Goal: Information Seeking & Learning: Check status

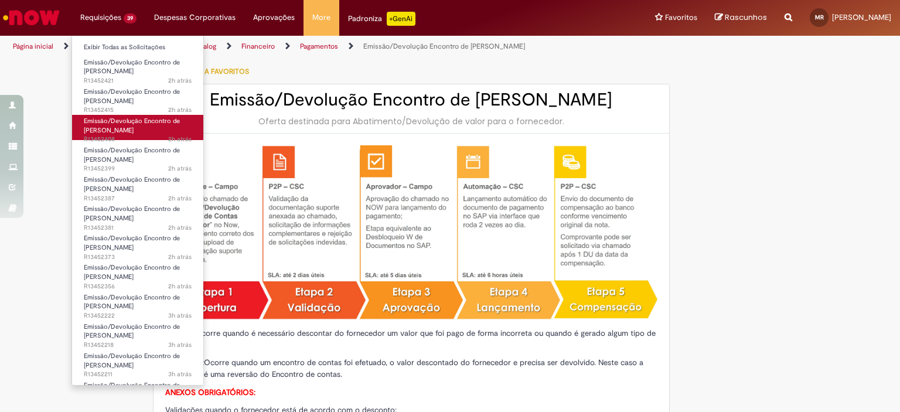
click at [138, 135] on span "2h atrás 2 horas atrás R13452408" at bounding box center [138, 139] width 108 height 9
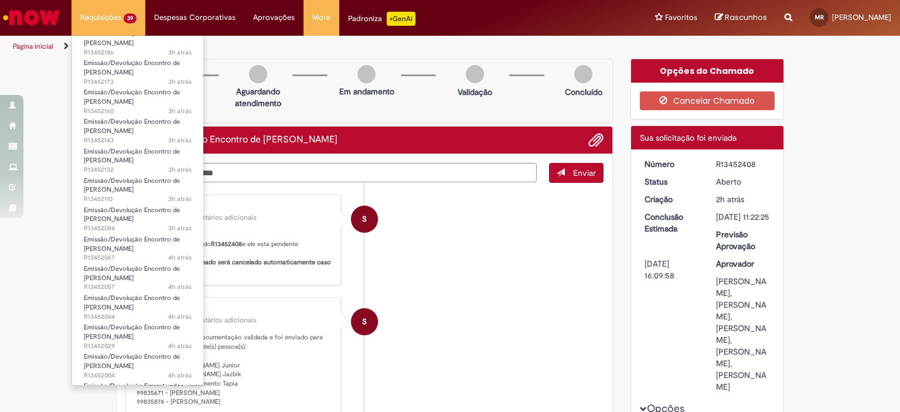
scroll to position [817, 0]
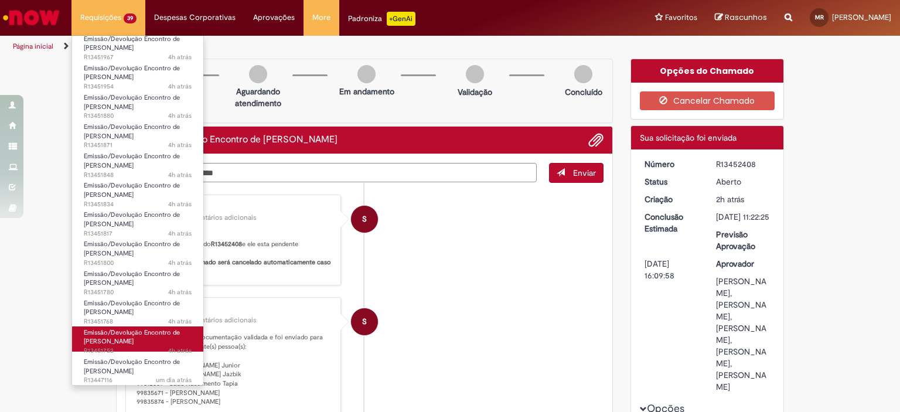
click at [131, 342] on span "Emissão/Devolução Encontro de [PERSON_NAME]" at bounding box center [132, 337] width 96 height 18
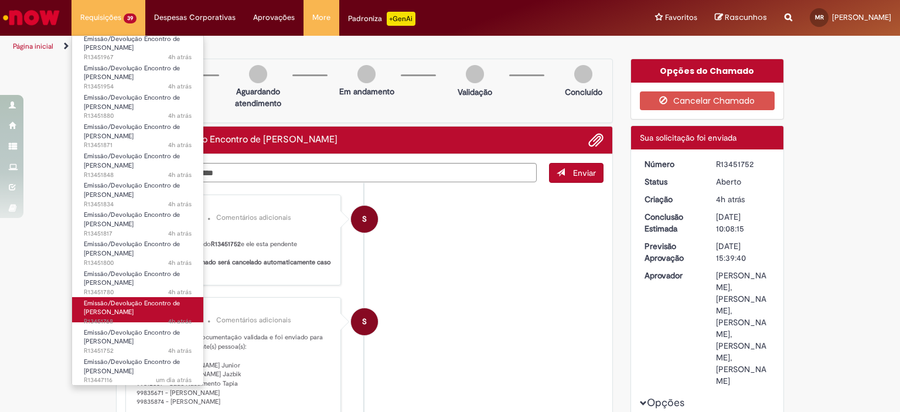
click at [117, 320] on span "4h atrás 4 horas atrás R13451768" at bounding box center [138, 321] width 108 height 9
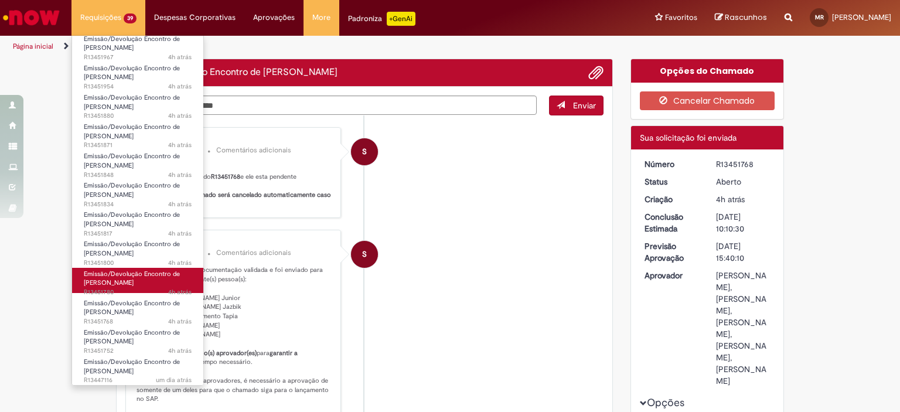
click at [124, 285] on span "Emissão/Devolução Encontro de [PERSON_NAME]" at bounding box center [132, 279] width 96 height 18
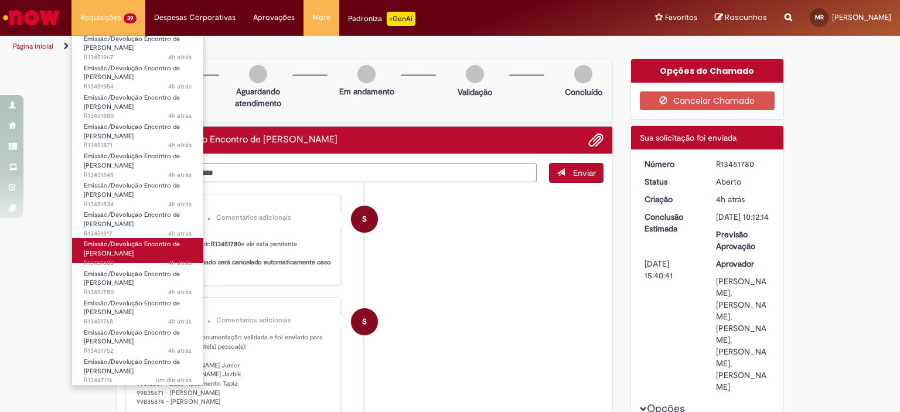
click at [125, 252] on span "Emissão/Devolução Encontro de [PERSON_NAME]" at bounding box center [132, 249] width 96 height 18
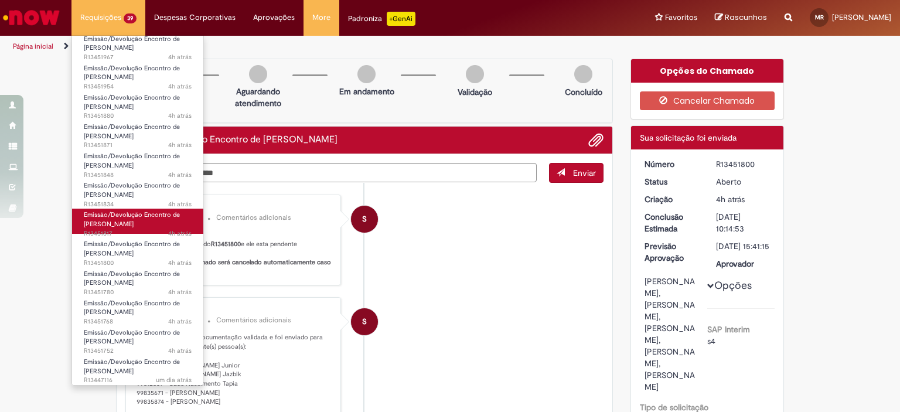
click at [127, 227] on span "Emissão/Devolução Encontro de [PERSON_NAME]" at bounding box center [132, 219] width 96 height 18
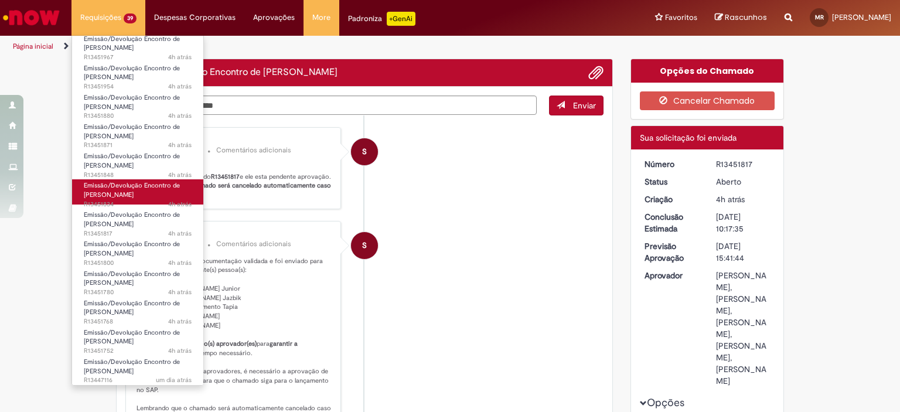
click at [135, 189] on link "Emissão/Devolução Encontro de Contas Fornecedor 4h atrás 4 horas atrás R13451834" at bounding box center [137, 191] width 131 height 25
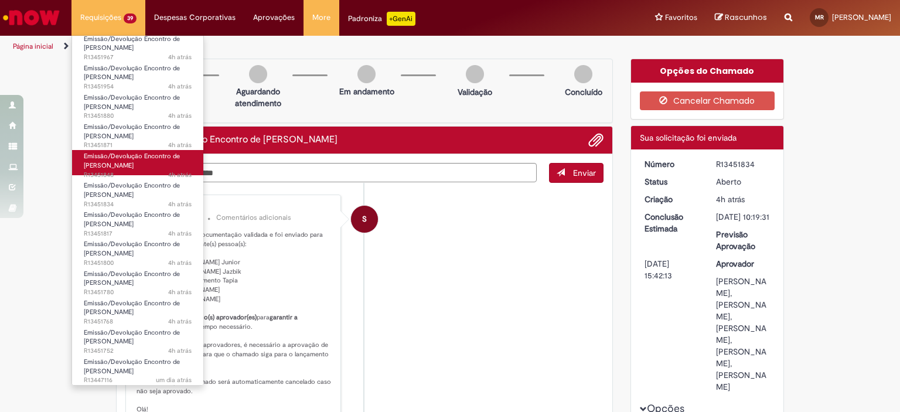
click at [131, 163] on span "Emissão/Devolução Encontro de [PERSON_NAME]" at bounding box center [132, 161] width 96 height 18
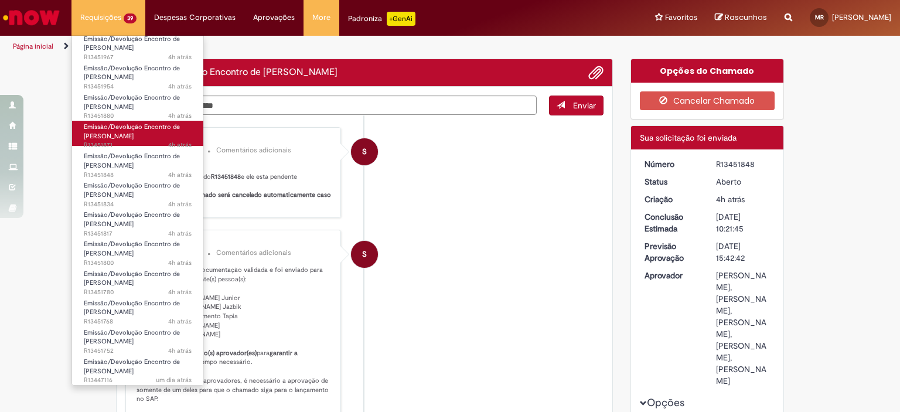
click at [118, 129] on span "Emissão/Devolução Encontro de [PERSON_NAME]" at bounding box center [132, 131] width 96 height 18
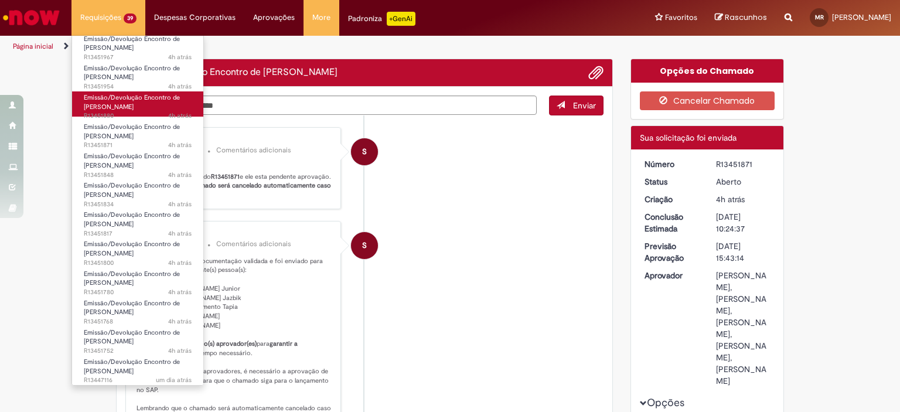
click at [124, 109] on span "Emissão/Devolução Encontro de [PERSON_NAME]" at bounding box center [132, 102] width 96 height 18
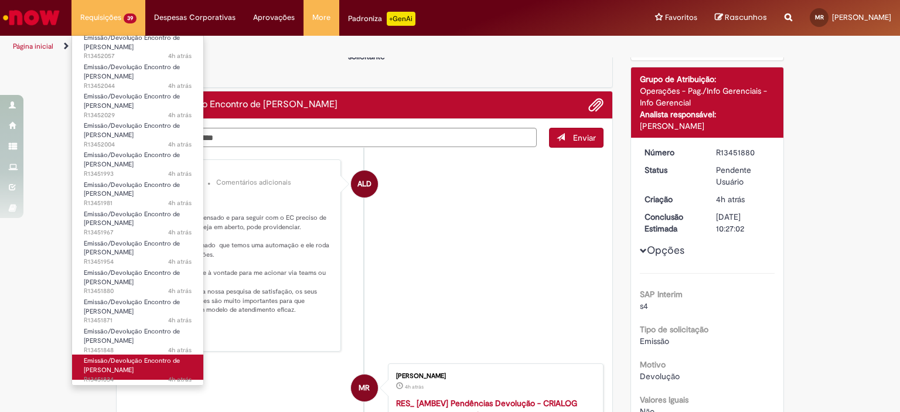
scroll to position [700, 0]
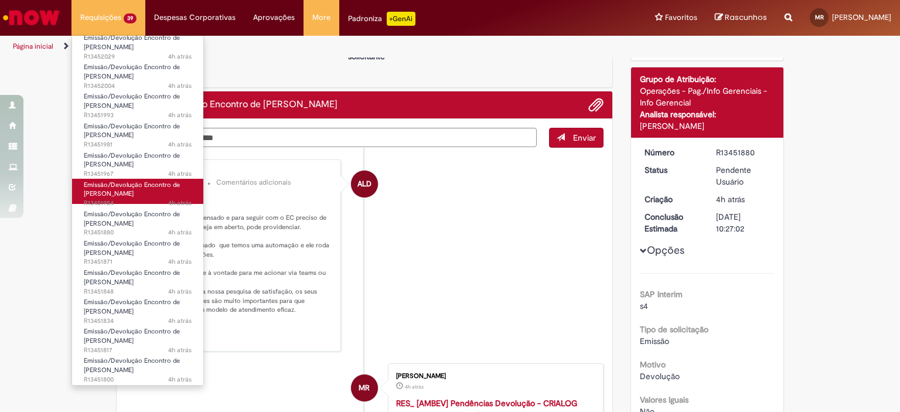
click at [131, 201] on span "4h atrás 4 horas atrás R13451954" at bounding box center [138, 203] width 108 height 9
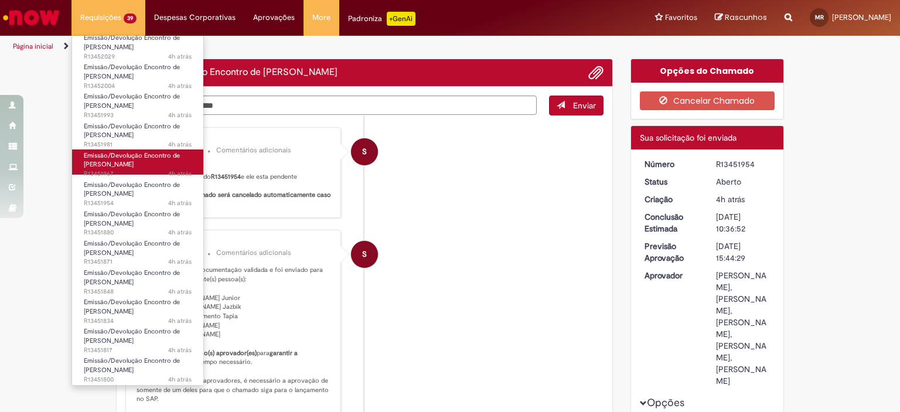
click at [128, 166] on span "Emissão/Devolução Encontro de [PERSON_NAME]" at bounding box center [132, 160] width 96 height 18
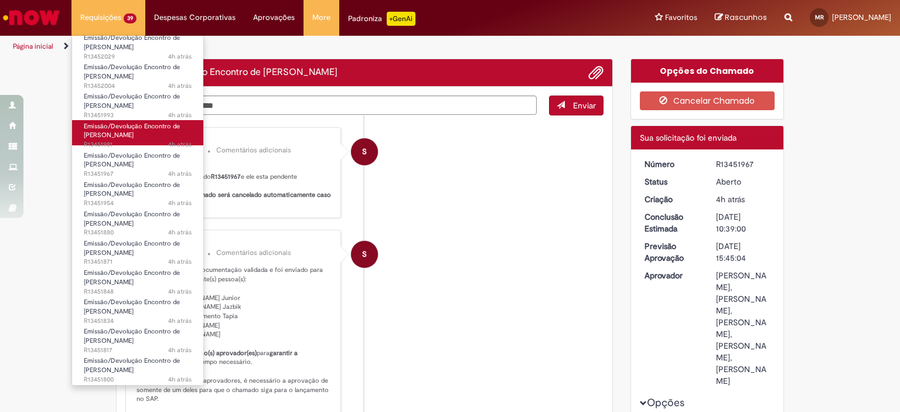
click at [132, 137] on span "Emissão/Devolução Encontro de [PERSON_NAME]" at bounding box center [132, 131] width 96 height 18
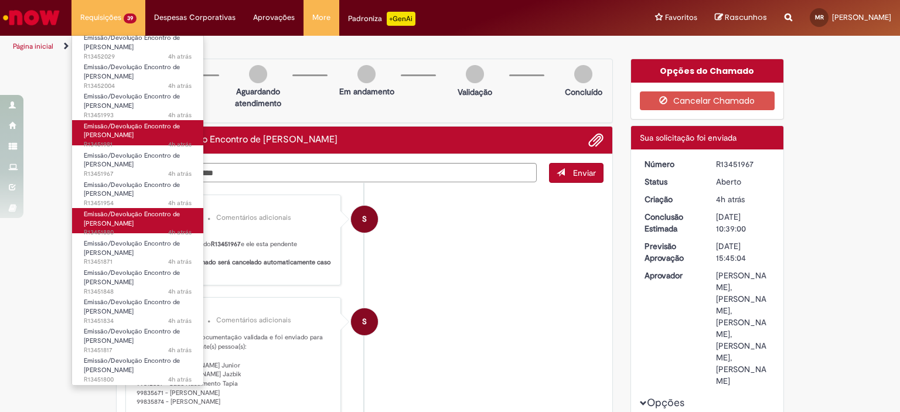
scroll to position [582, 0]
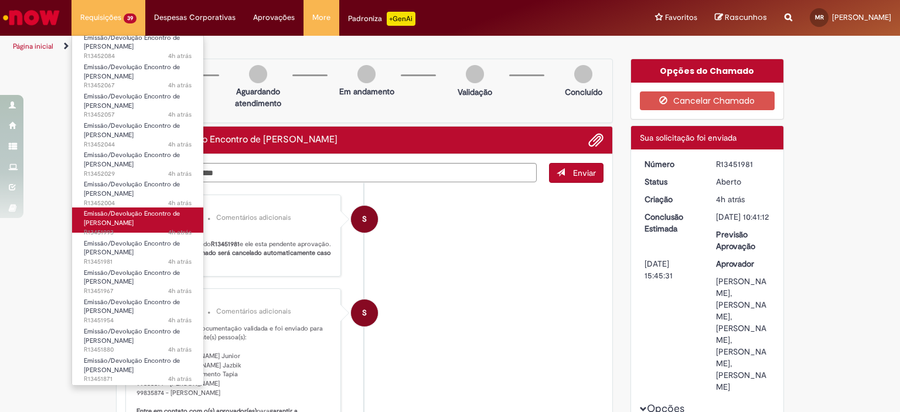
click at [106, 224] on span "Emissão/Devolução Encontro de [PERSON_NAME]" at bounding box center [132, 218] width 96 height 18
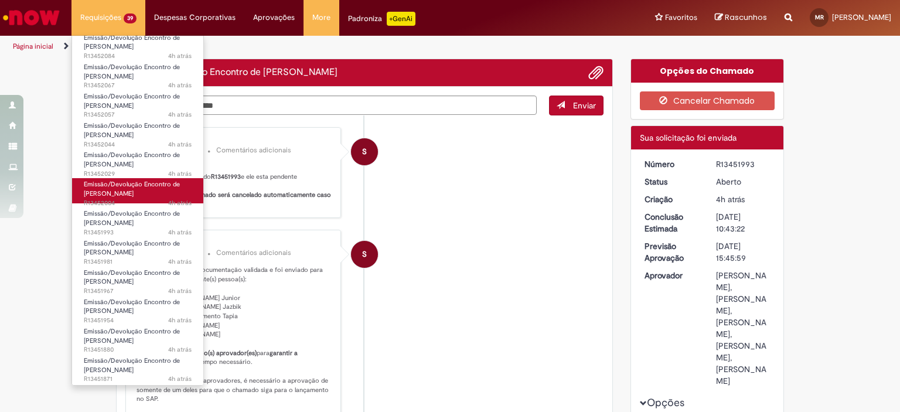
click at [121, 200] on span "4h atrás 4 horas atrás R13452004" at bounding box center [138, 203] width 108 height 9
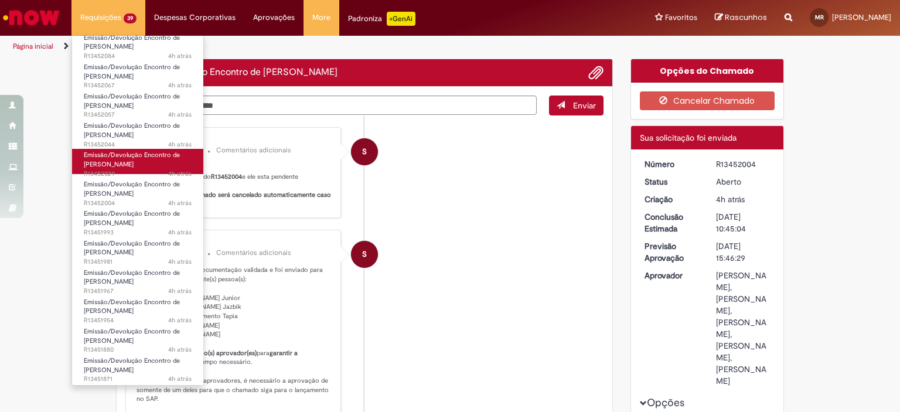
click at [141, 165] on link "Emissão/Devolução Encontro de Contas Fornecedor 4h atrás 4 horas atrás R13452029" at bounding box center [137, 161] width 131 height 25
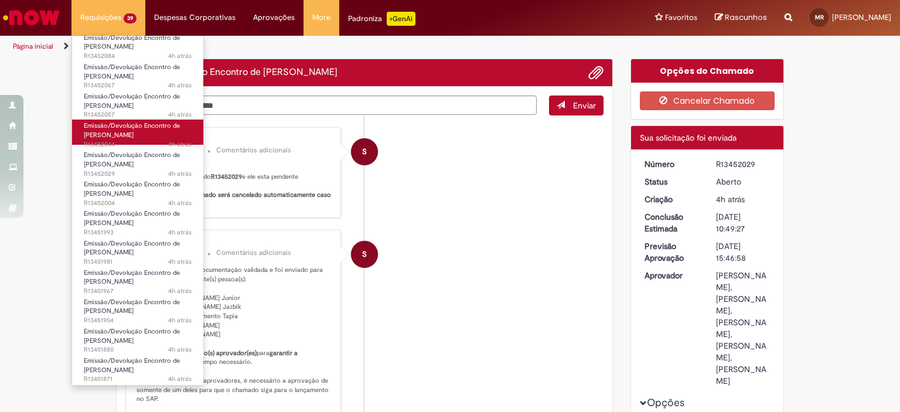
click at [143, 135] on link "Emissão/Devolução Encontro de Contas Fornecedor 4h atrás 4 horas atrás R13452044" at bounding box center [137, 132] width 131 height 25
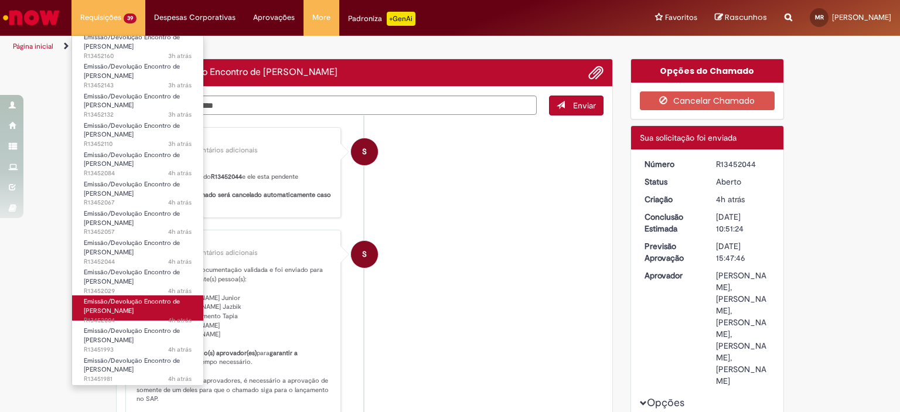
scroll to position [348, 0]
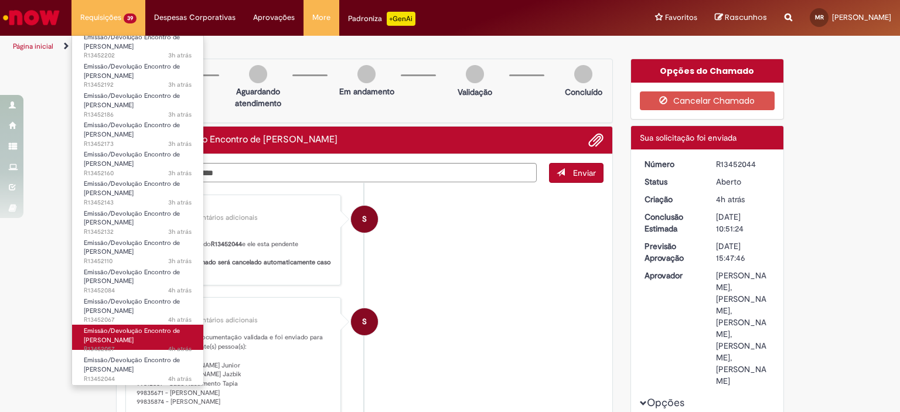
click at [111, 335] on link "Emissão/Devolução Encontro de Contas Fornecedor 4h atrás 4 horas atrás R13452057" at bounding box center [137, 337] width 131 height 25
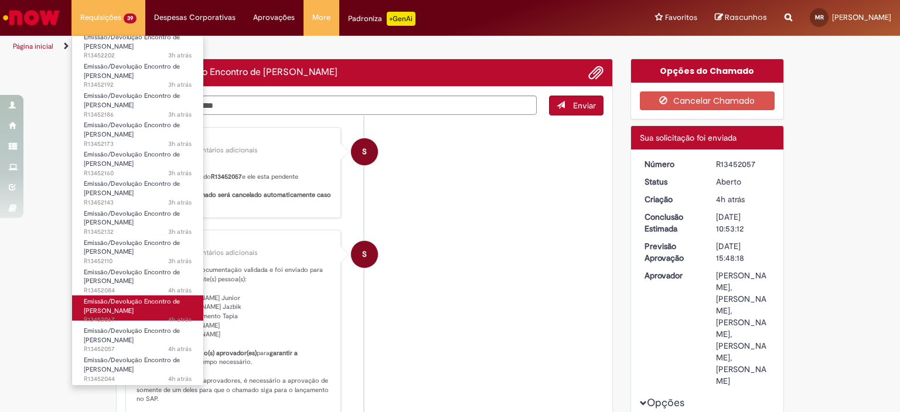
click at [121, 313] on span "Emissão/Devolução Encontro de [PERSON_NAME]" at bounding box center [132, 306] width 96 height 18
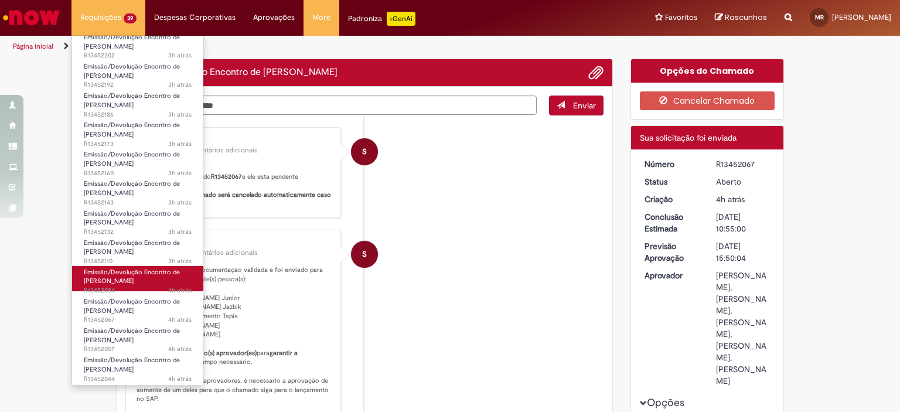
click at [131, 283] on span "Emissão/Devolução Encontro de [PERSON_NAME]" at bounding box center [132, 277] width 96 height 18
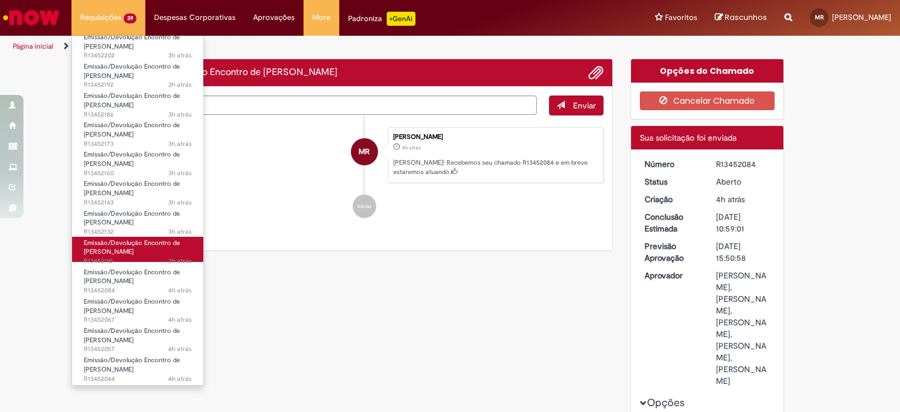
click at [135, 251] on span "Emissão/Devolução Encontro de [PERSON_NAME]" at bounding box center [132, 247] width 96 height 18
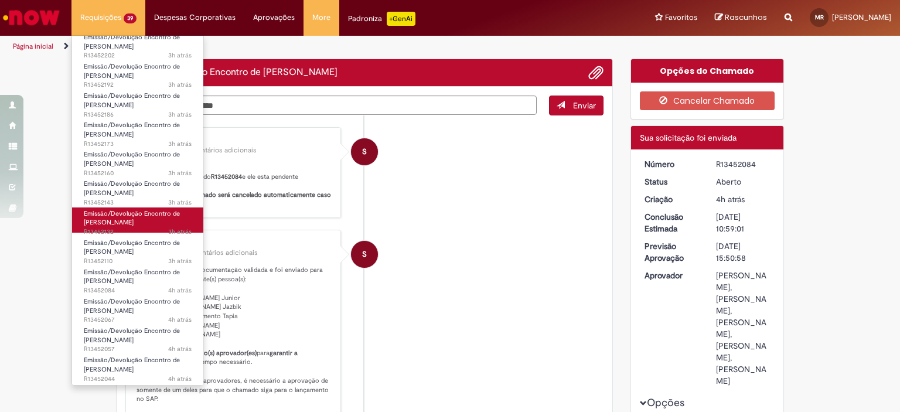
click at [139, 229] on span "3h atrás 3 horas atrás R13452132" at bounding box center [138, 231] width 108 height 9
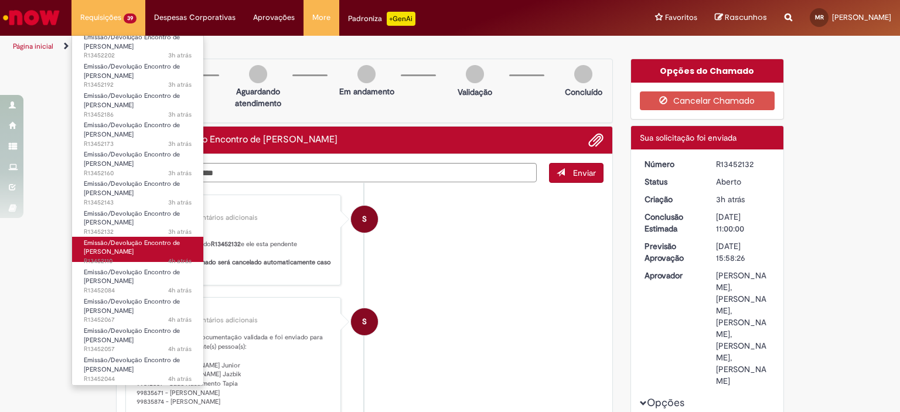
click at [107, 248] on span "Emissão/Devolução Encontro de [PERSON_NAME]" at bounding box center [132, 247] width 96 height 18
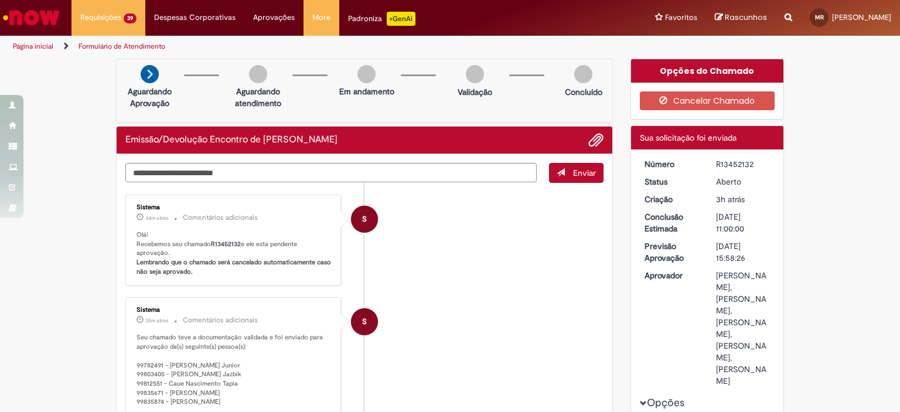
click at [349, 200] on li "S Sistema 34m atrás 34 minutos atrás Comentários adicionais Olá! Recebemos seu …" at bounding box center [364, 240] width 478 height 91
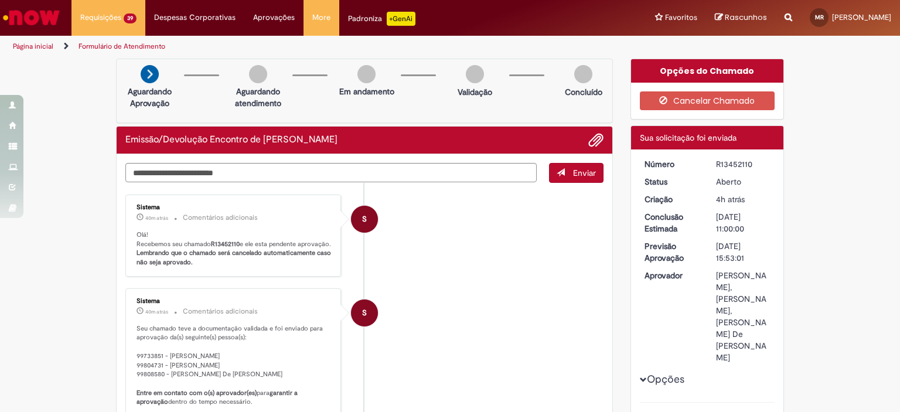
click at [724, 163] on div "R13452110" at bounding box center [743, 164] width 54 height 12
copy div "R13452110"
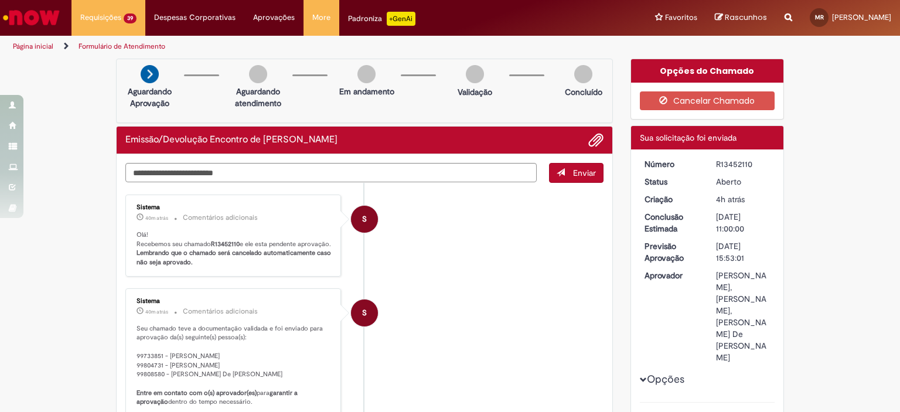
copy div "R13452110"
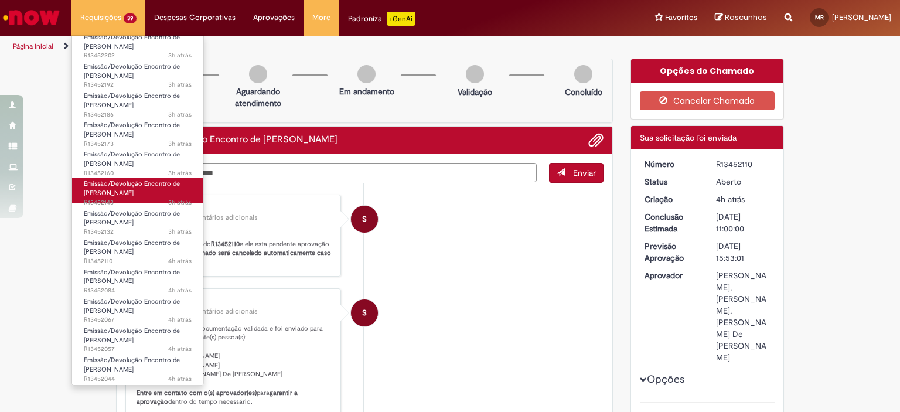
click at [111, 194] on span "Emissão/Devolução Encontro de [PERSON_NAME]" at bounding box center [132, 188] width 96 height 18
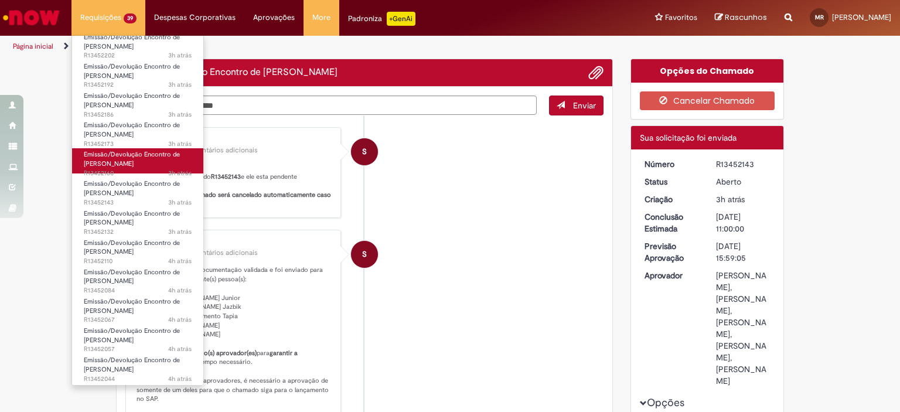
click at [129, 165] on span "Emissão/Devolução Encontro de [PERSON_NAME]" at bounding box center [132, 159] width 96 height 18
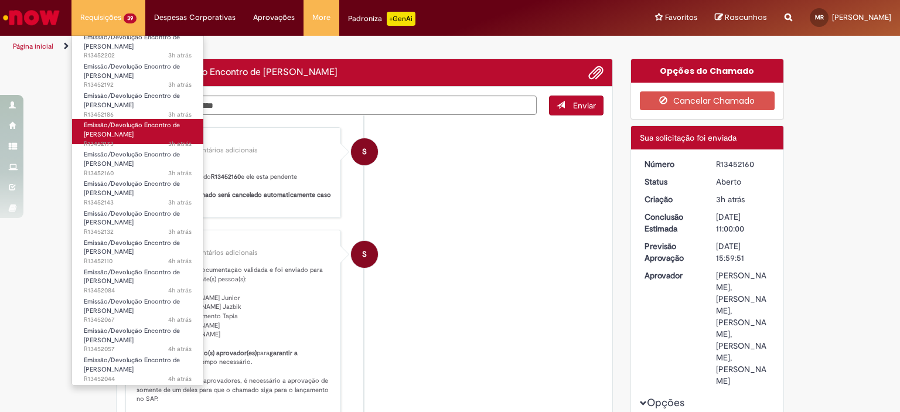
click at [137, 141] on span "3h atrás 3 horas atrás R13452173" at bounding box center [138, 143] width 108 height 9
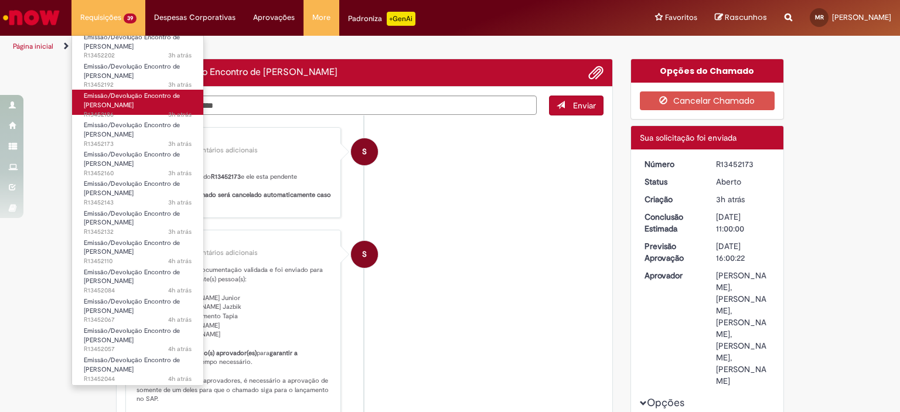
click at [147, 101] on link "Emissão/Devolução Encontro de Contas Fornecedor 3h atrás 3 horas atrás R13452186" at bounding box center [137, 102] width 131 height 25
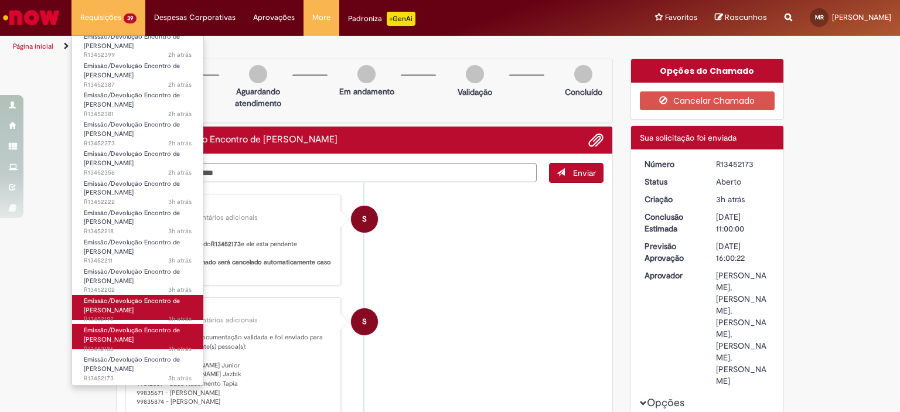
scroll to position [55, 0]
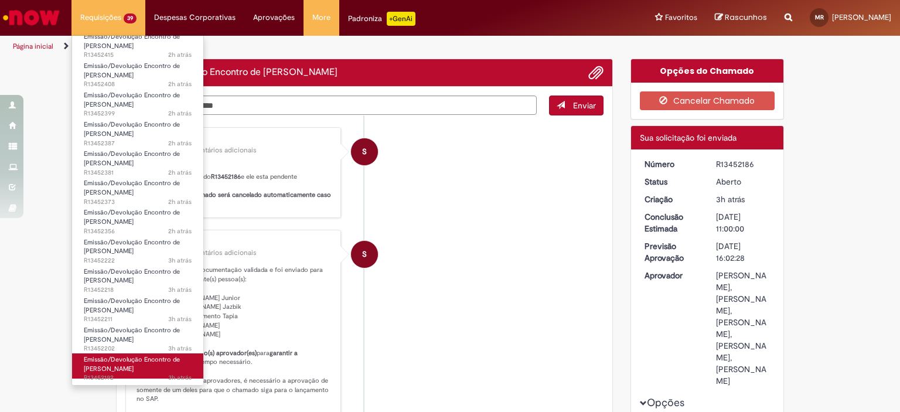
click at [131, 365] on span "Emissão/Devolução Encontro de [PERSON_NAME]" at bounding box center [132, 364] width 96 height 18
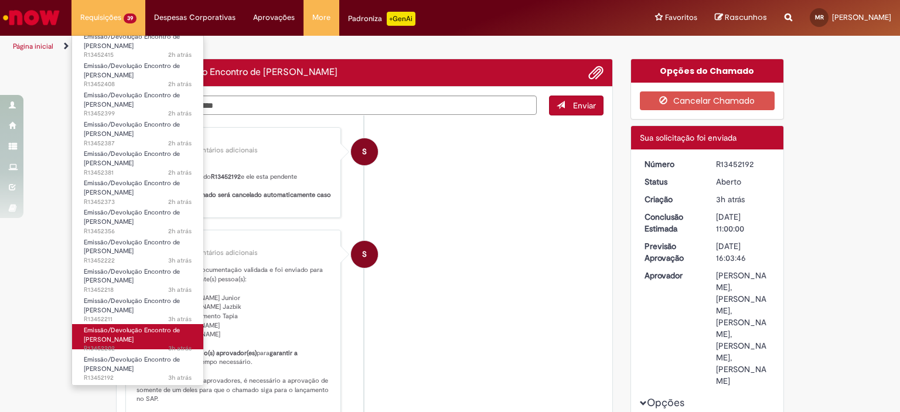
click at [124, 339] on span "Emissão/Devolução Encontro de [PERSON_NAME]" at bounding box center [132, 335] width 96 height 18
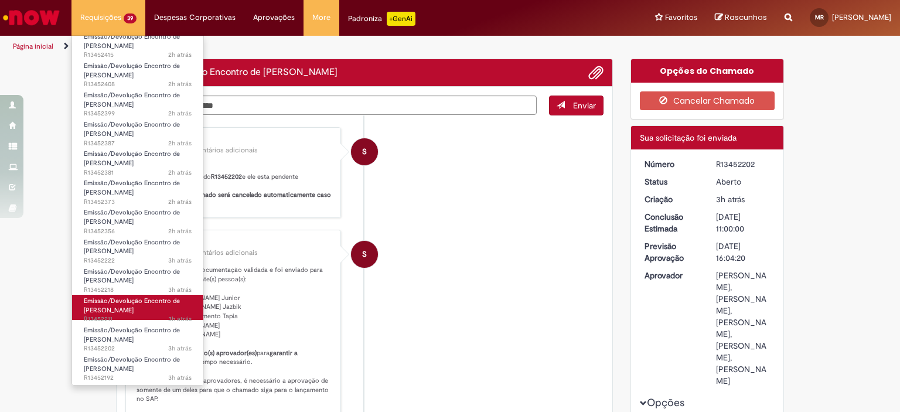
click at [127, 311] on span "Emissão/Devolução Encontro de [PERSON_NAME]" at bounding box center [132, 305] width 96 height 18
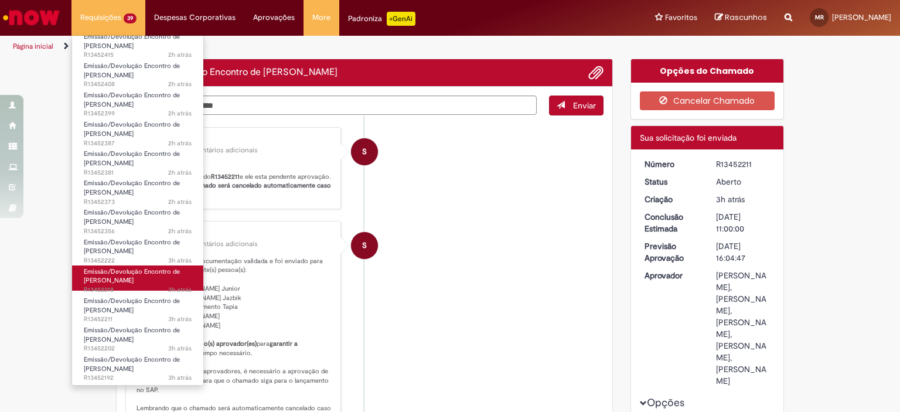
click at [137, 284] on span "Emissão/Devolução Encontro de [PERSON_NAME]" at bounding box center [132, 276] width 96 height 18
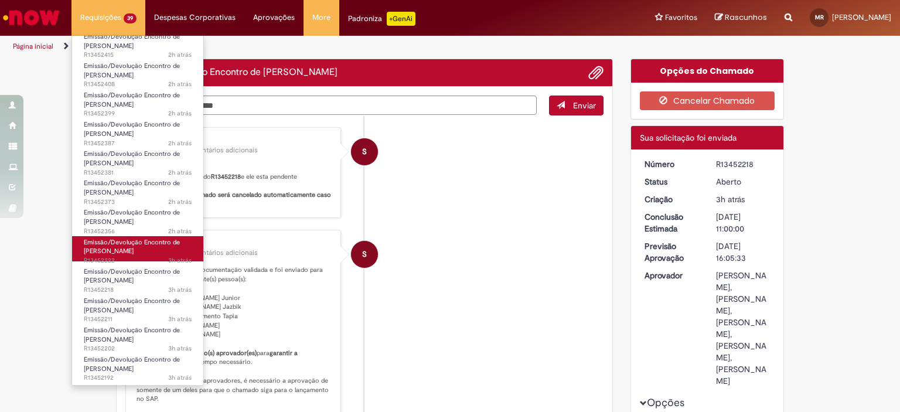
click at [141, 248] on link "Emissão/Devolução Encontro de Contas Fornecedor 3h atrás 3 horas atrás R13452222" at bounding box center [137, 248] width 131 height 25
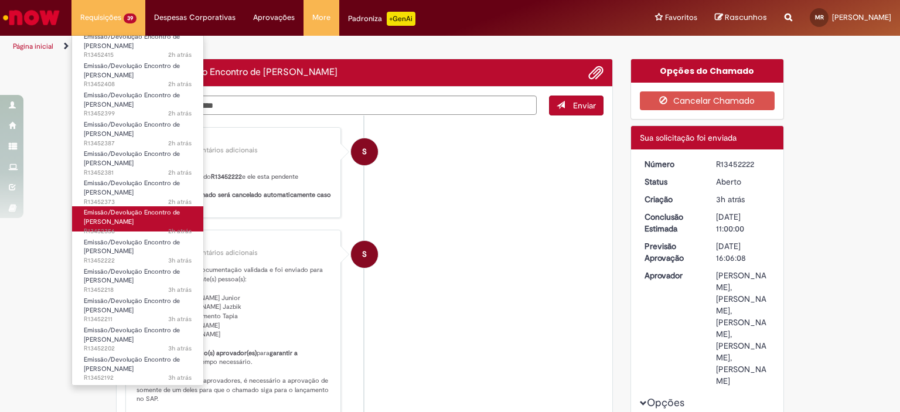
click at [138, 225] on span "Emissão/Devolução Encontro de [PERSON_NAME]" at bounding box center [132, 217] width 96 height 18
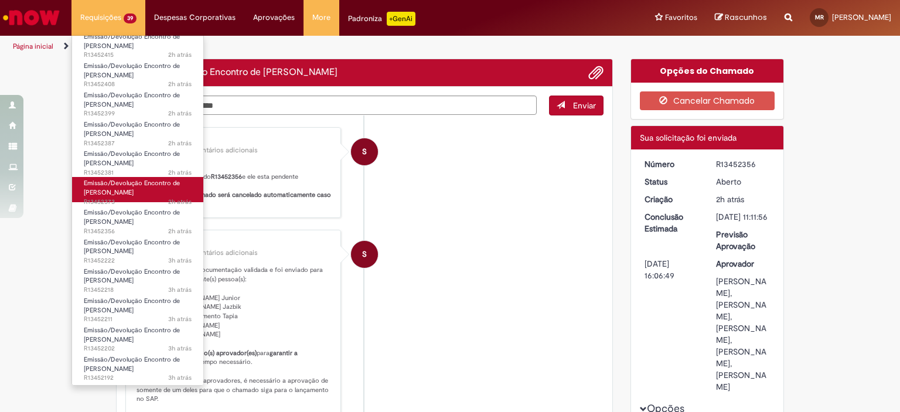
click at [136, 195] on span "Emissão/Devolução Encontro de [PERSON_NAME]" at bounding box center [132, 188] width 96 height 18
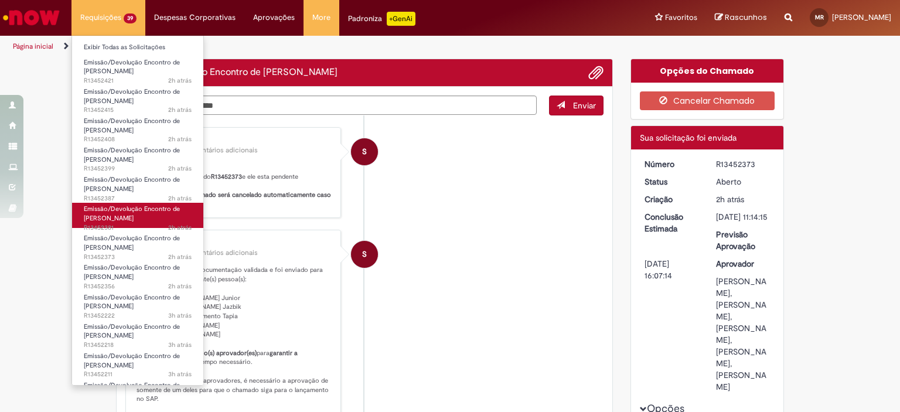
click at [123, 210] on span "Emissão/Devolução Encontro de [PERSON_NAME]" at bounding box center [132, 213] width 96 height 18
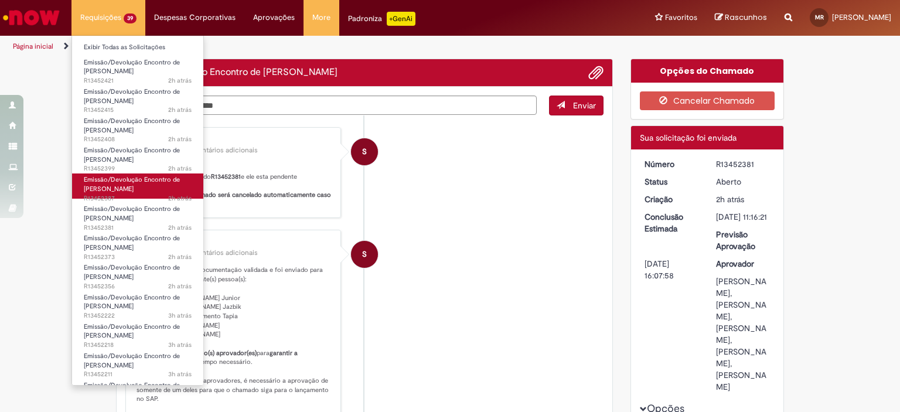
click at [133, 189] on span "Emissão/Devolução Encontro de [PERSON_NAME]" at bounding box center [132, 184] width 96 height 18
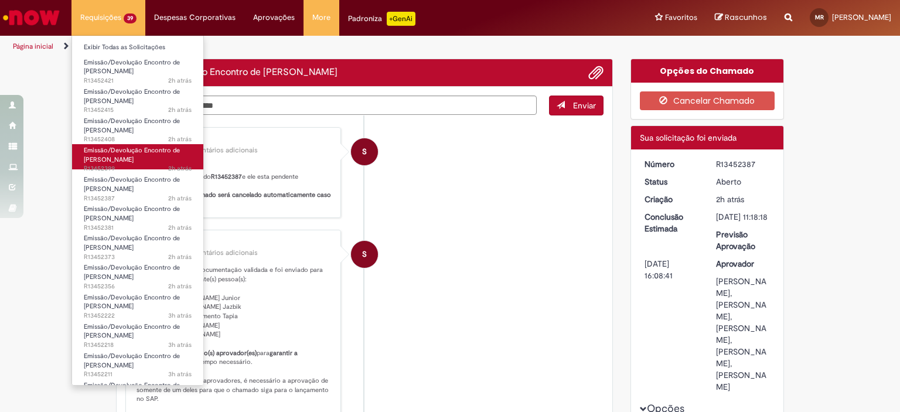
click at [136, 155] on link "Emissão/Devolução Encontro de Contas Fornecedor 2h atrás 2 horas atrás R13452399" at bounding box center [137, 156] width 131 height 25
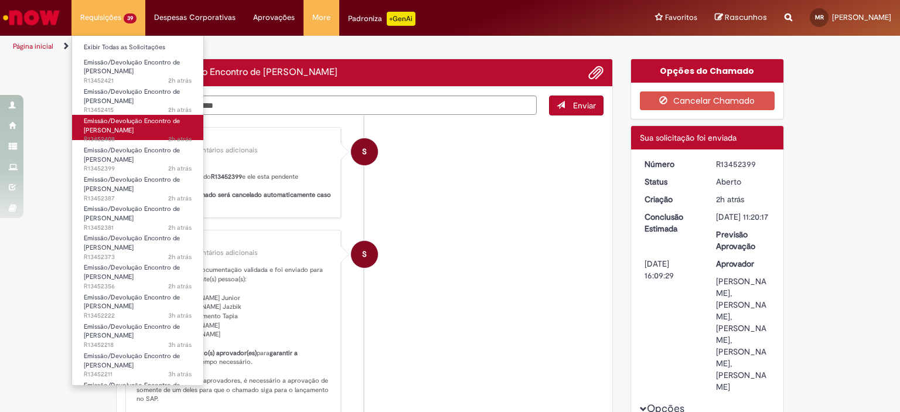
click at [138, 128] on span "Emissão/Devolução Encontro de [PERSON_NAME]" at bounding box center [132, 126] width 96 height 18
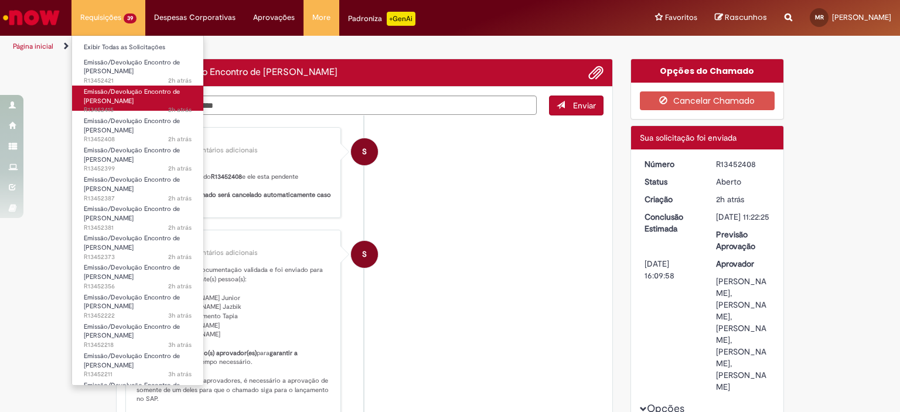
click at [145, 101] on link "Emissão/Devolução Encontro de Contas Fornecedor 2h atrás 2 horas atrás R13452415" at bounding box center [137, 98] width 131 height 25
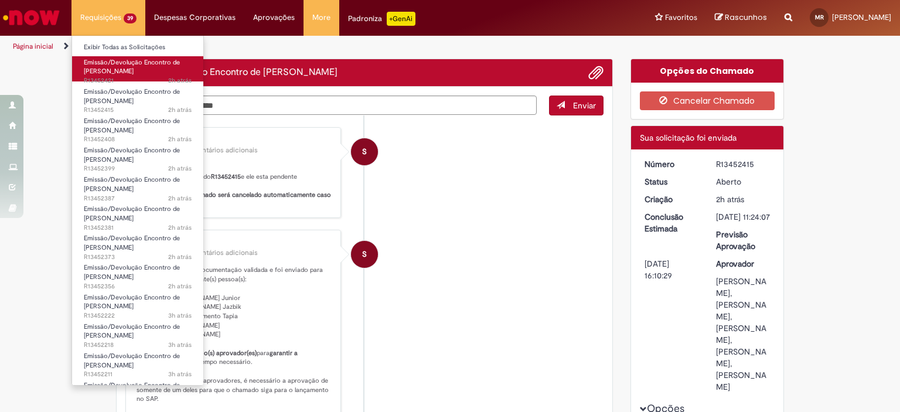
click at [152, 72] on link "Emissão/Devolução Encontro de Contas Fornecedor 2h atrás 2 horas atrás R13452421" at bounding box center [137, 68] width 131 height 25
